Goal: Contribute content

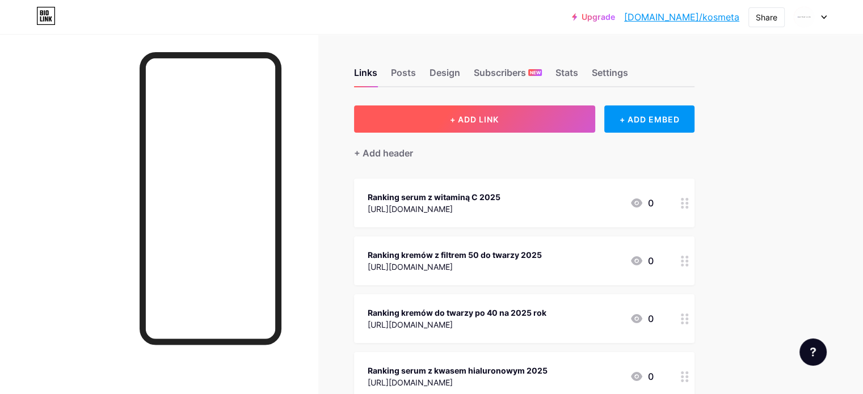
click at [589, 119] on button "+ ADD LINK" at bounding box center [474, 119] width 241 height 27
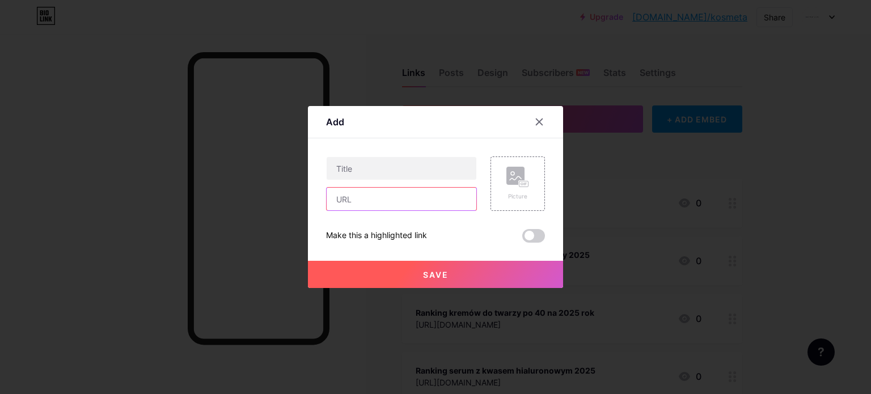
click at [376, 200] on input "text" at bounding box center [402, 199] width 150 height 23
paste input "[URL][DOMAIN_NAME]"
type input "[URL][DOMAIN_NAME]"
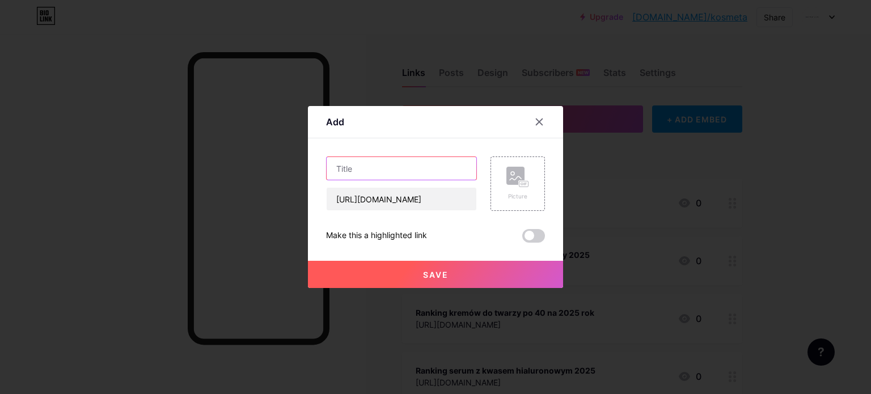
click at [381, 165] on input "text" at bounding box center [402, 168] width 150 height 23
type input "Ranking płynów do demakijażu 2025"
click at [453, 272] on button "Save" at bounding box center [435, 274] width 255 height 27
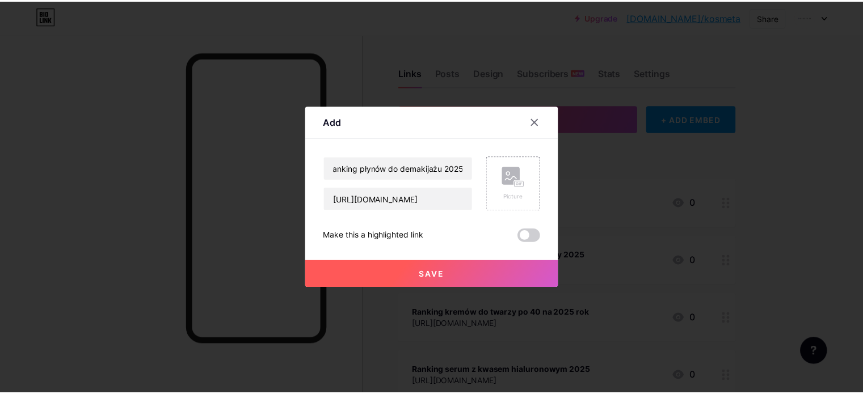
scroll to position [0, 0]
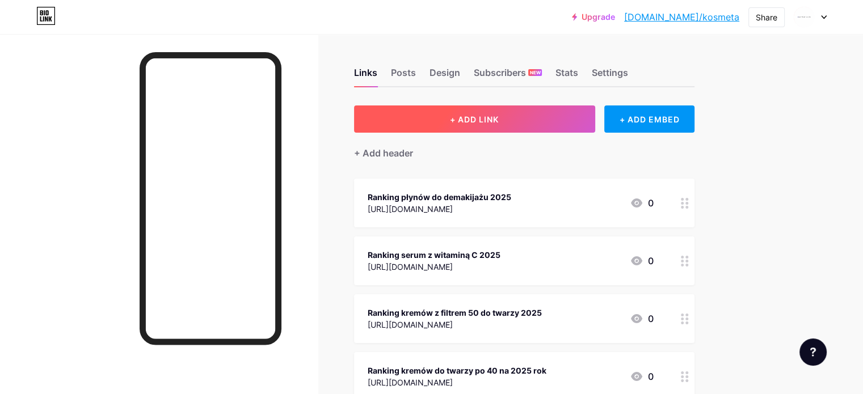
click at [566, 112] on button "+ ADD LINK" at bounding box center [474, 119] width 241 height 27
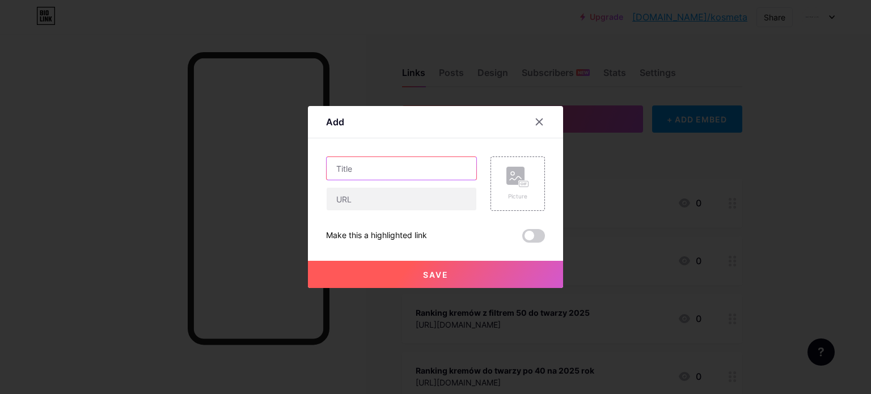
click at [388, 169] on input "text" at bounding box center [402, 168] width 150 height 23
type input "Ranking balsamów ujędrniających 2025"
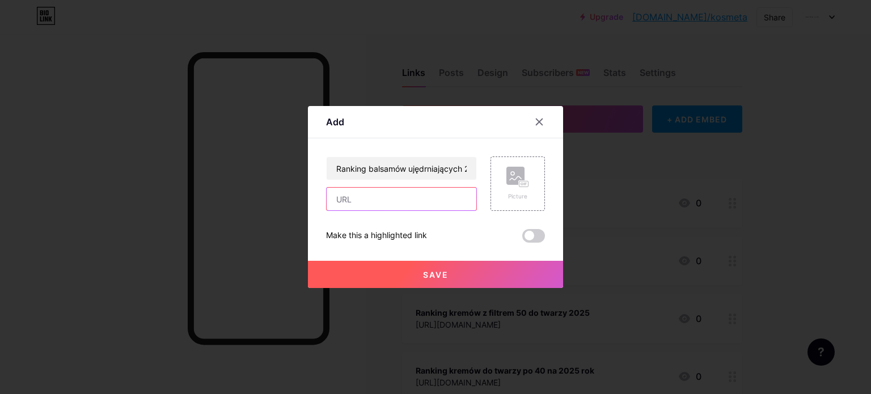
click at [410, 205] on input "text" at bounding box center [402, 199] width 150 height 23
paste input "[URL][DOMAIN_NAME]"
type input "[URL][DOMAIN_NAME]"
click at [320, 179] on div "Add Content YouTube Play YouTube video without leaving your page. ADD Vimeo Pla…" at bounding box center [435, 197] width 255 height 182
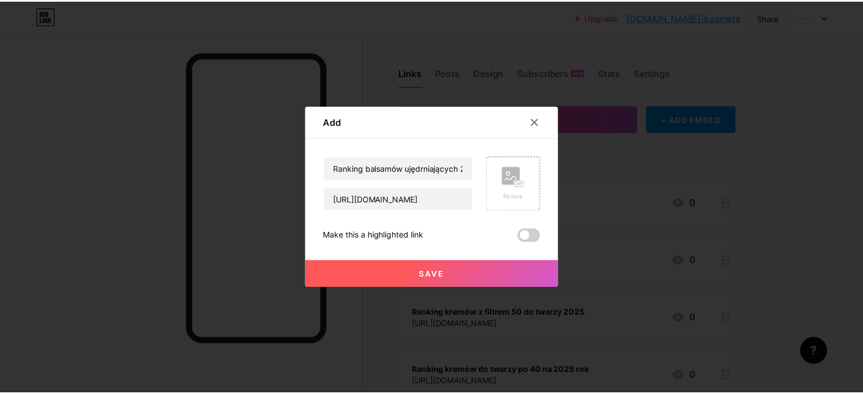
scroll to position [0, 0]
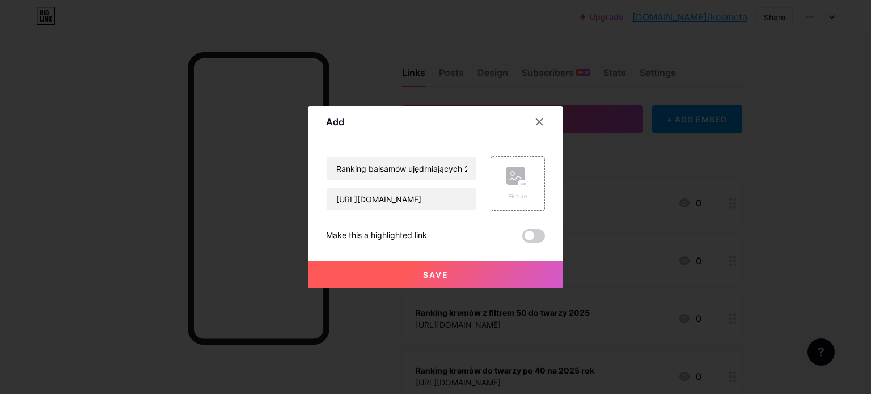
click at [466, 282] on button "Save" at bounding box center [435, 274] width 255 height 27
